Goal: Information Seeking & Learning: Learn about a topic

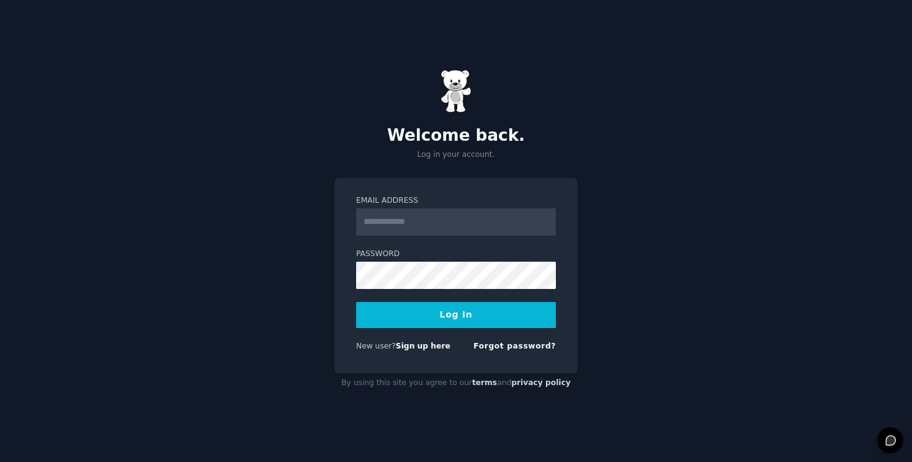
click at [495, 226] on input "Email Address" at bounding box center [456, 221] width 200 height 27
click at [0, 462] on nordpass-portal at bounding box center [0, 462] width 0 height 0
type input "**********"
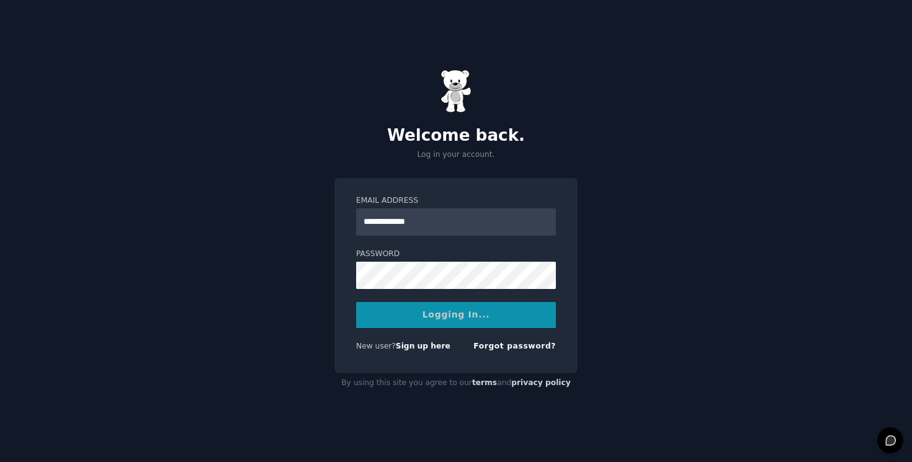
click at [511, 322] on div "Logging In..." at bounding box center [456, 315] width 200 height 26
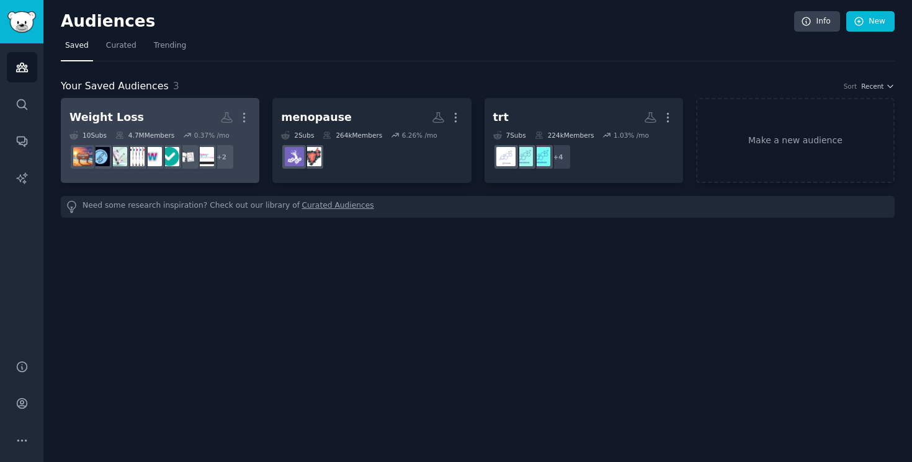
click at [168, 119] on h2 "Weight Loss More" at bounding box center [159, 118] width 181 height 22
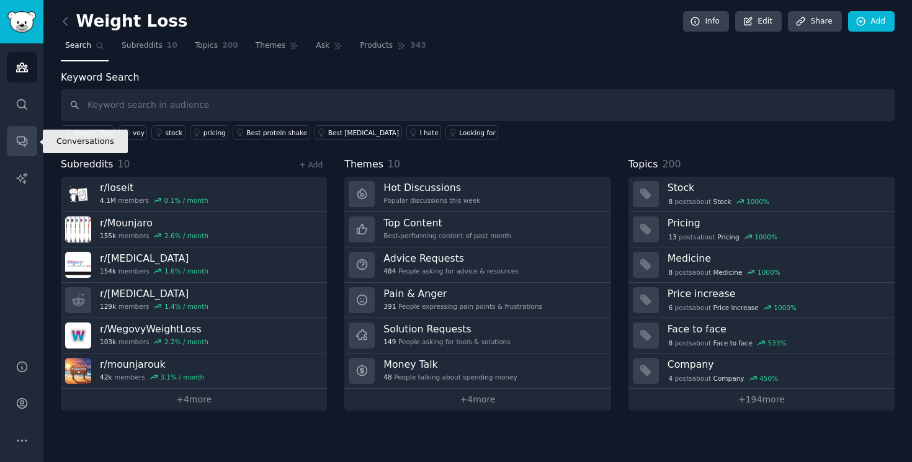
click at [21, 141] on icon "Sidebar" at bounding box center [22, 142] width 10 height 10
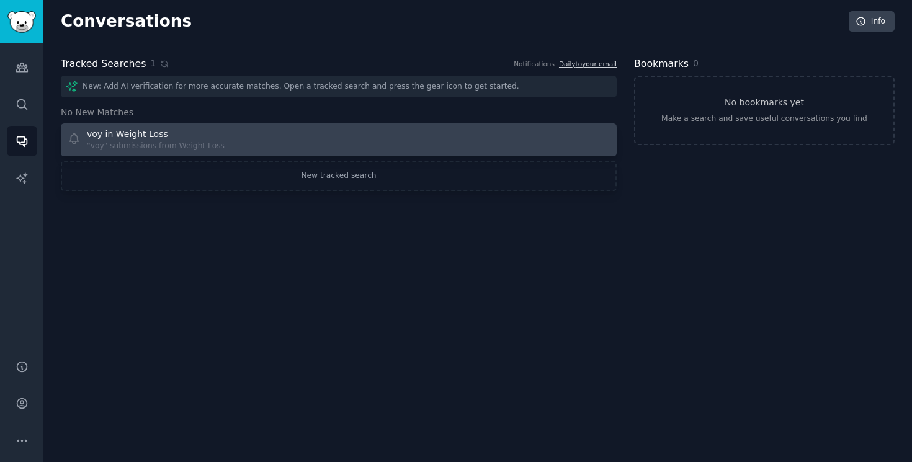
click at [295, 129] on div "voy in Weight Loss "voy" submissions from Weight Loss" at bounding box center [199, 140] width 263 height 24
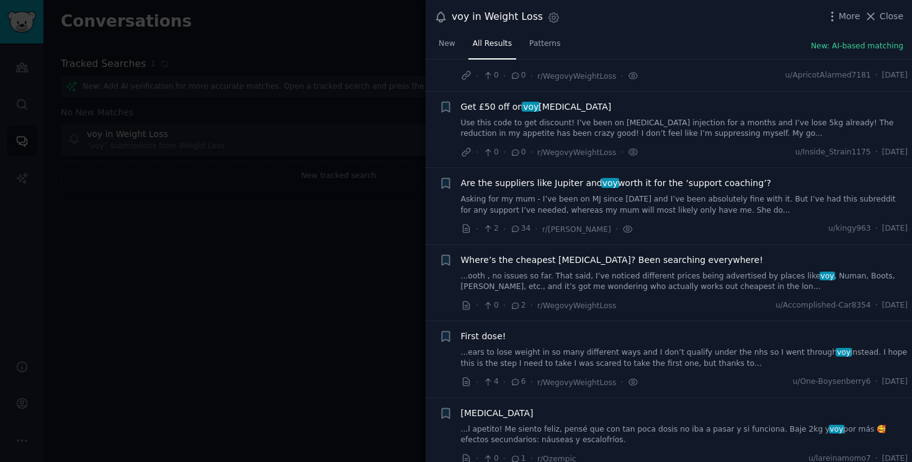
scroll to position [63, 0]
click at [467, 231] on icon at bounding box center [466, 230] width 6 height 8
